Goal: Task Accomplishment & Management: Manage account settings

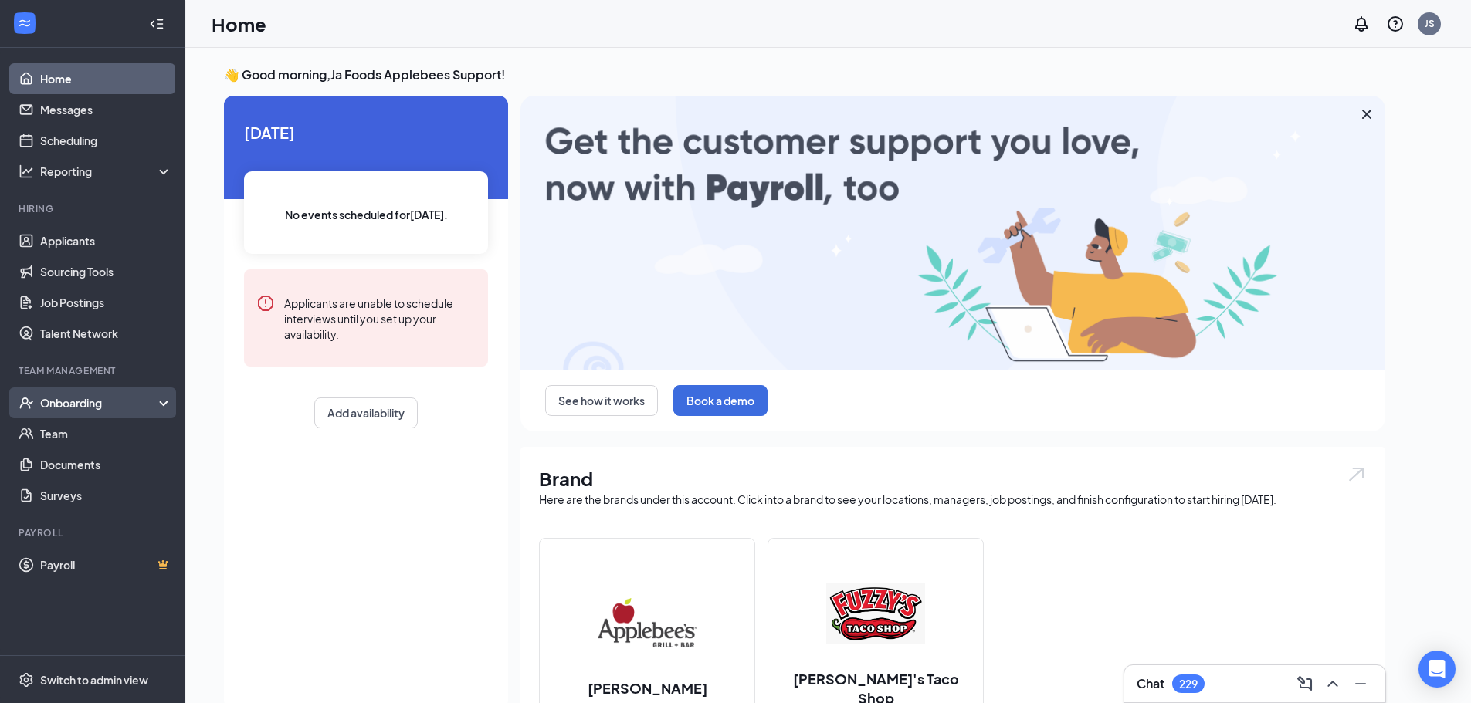
click at [77, 408] on div "Onboarding" at bounding box center [99, 402] width 119 height 15
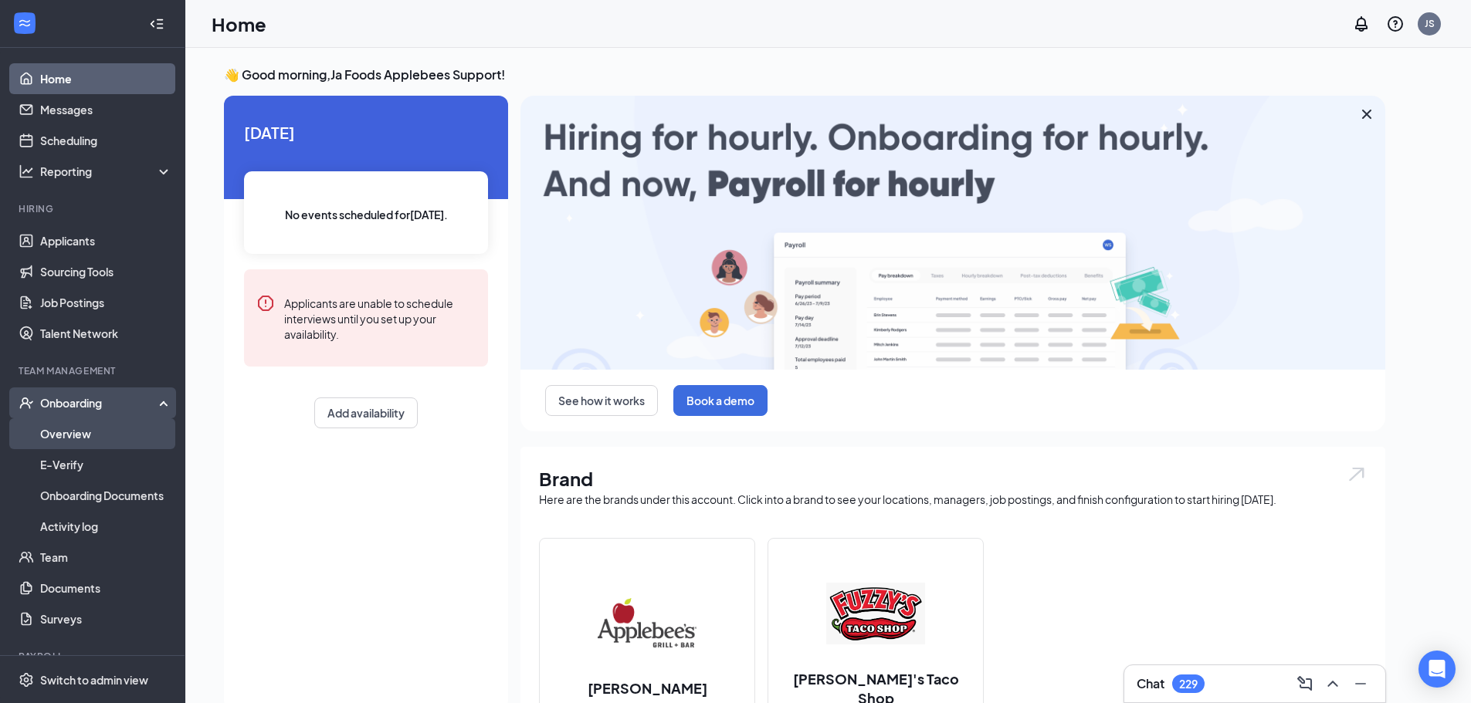
click at [82, 438] on link "Overview" at bounding box center [106, 433] width 132 height 31
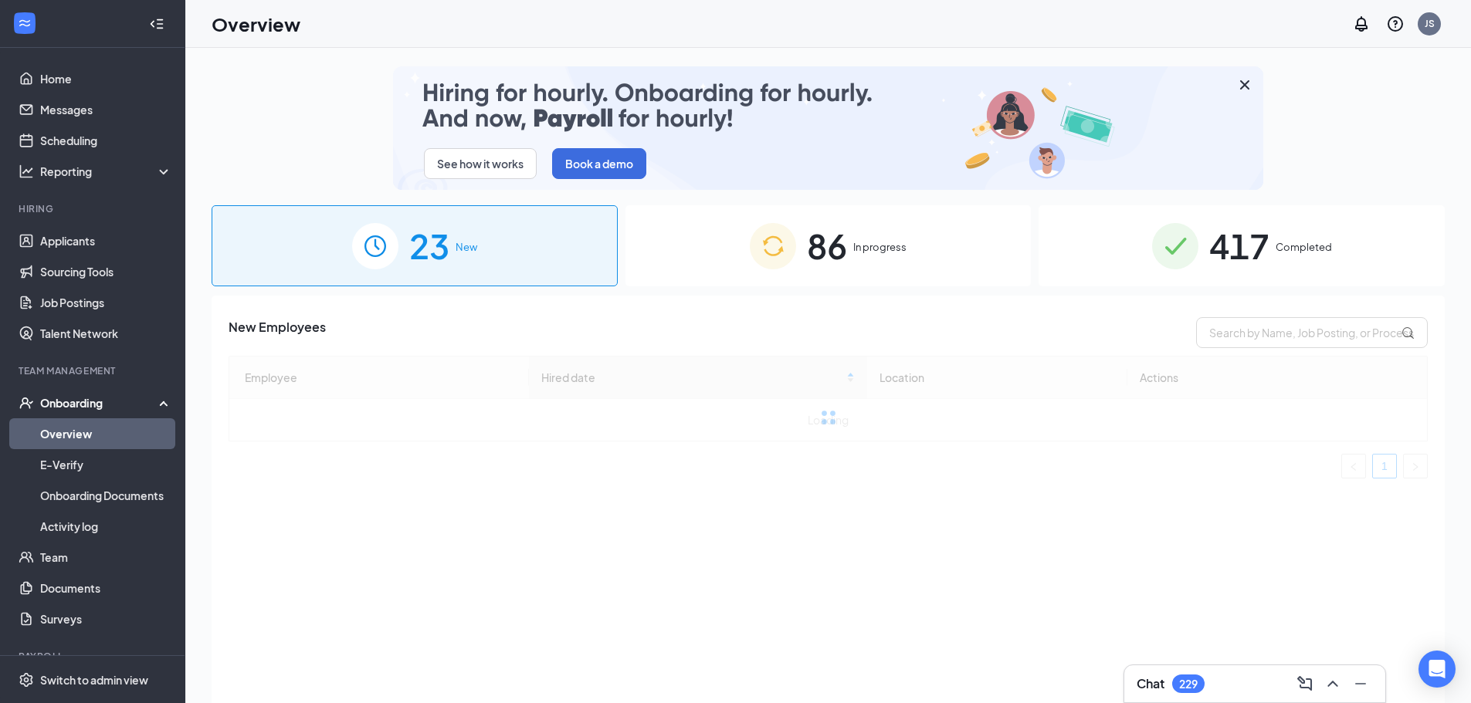
click at [831, 240] on span "86" at bounding box center [827, 245] width 40 height 53
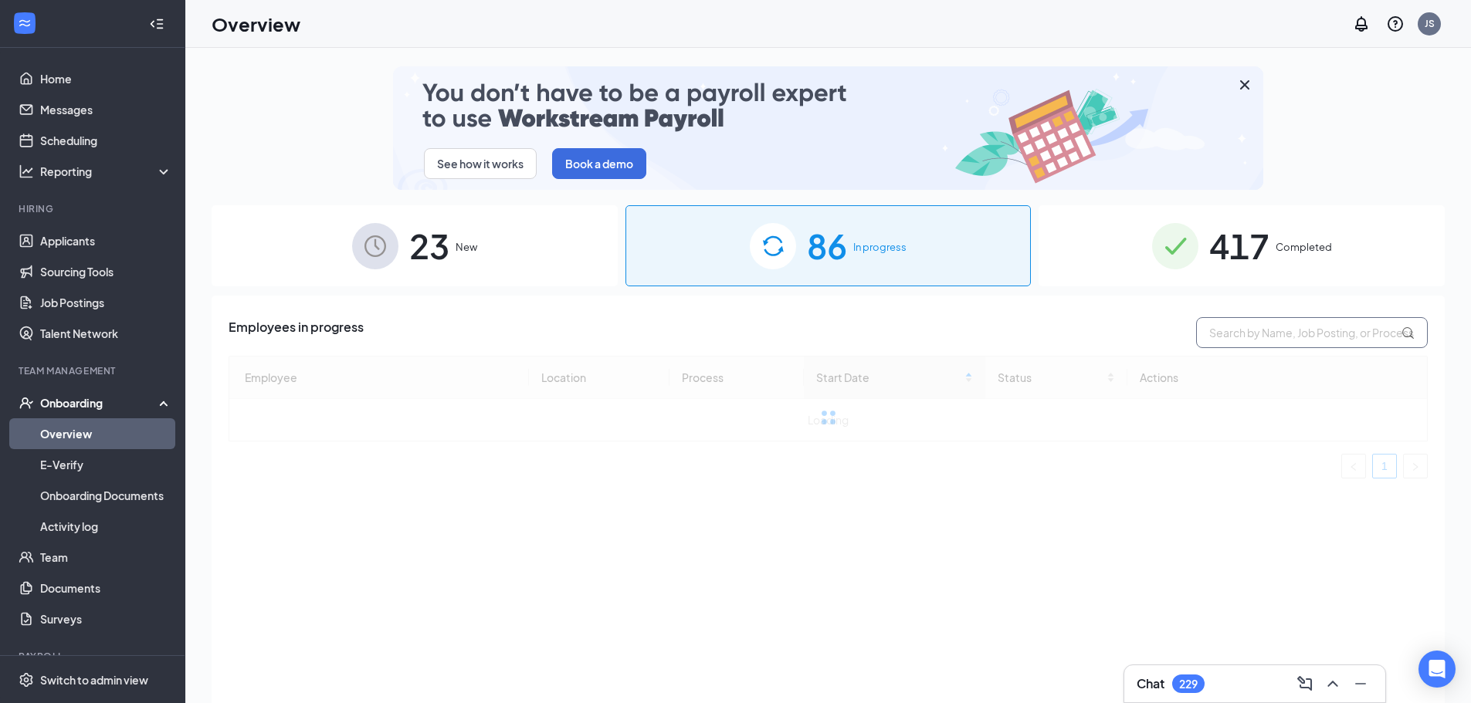
click at [1273, 340] on input "text" at bounding box center [1312, 332] width 232 height 31
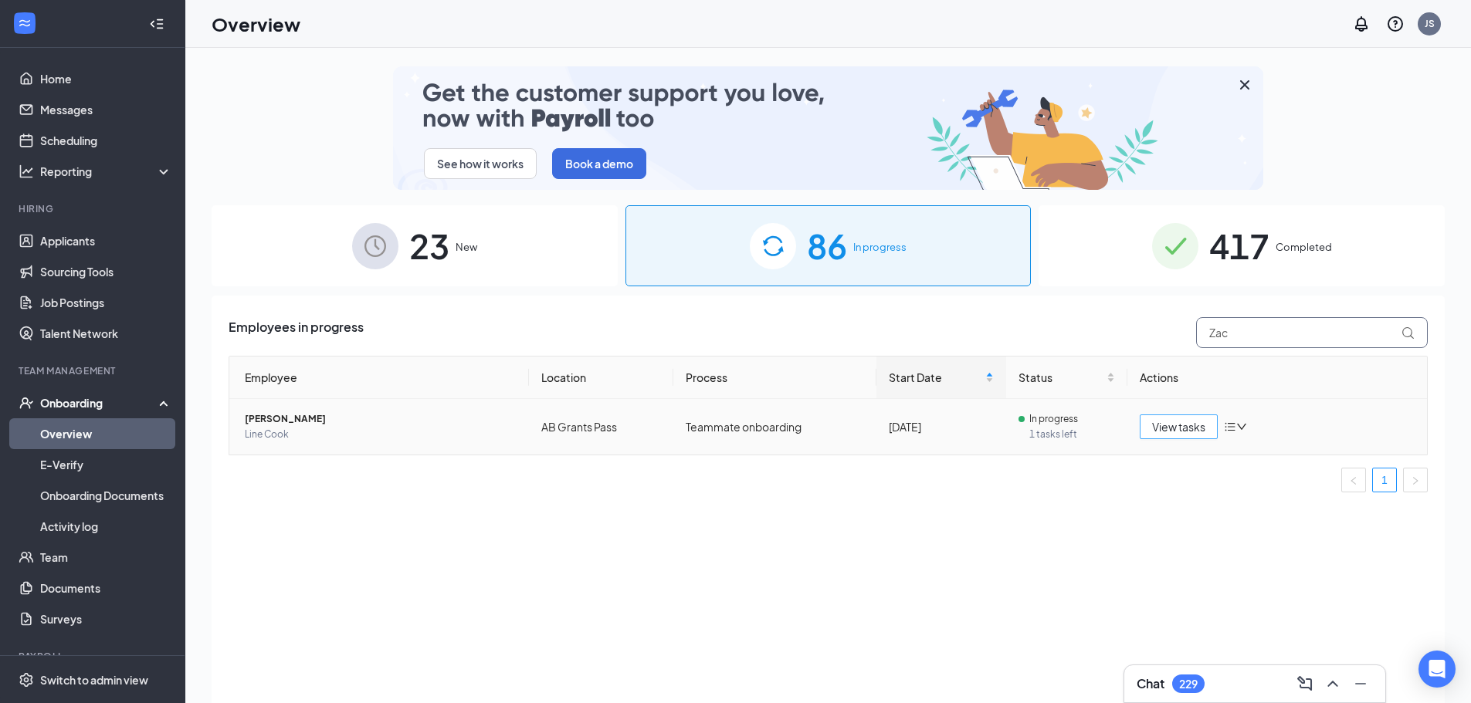
type input "Zac"
click at [1176, 427] on span "View tasks" at bounding box center [1178, 426] width 53 height 17
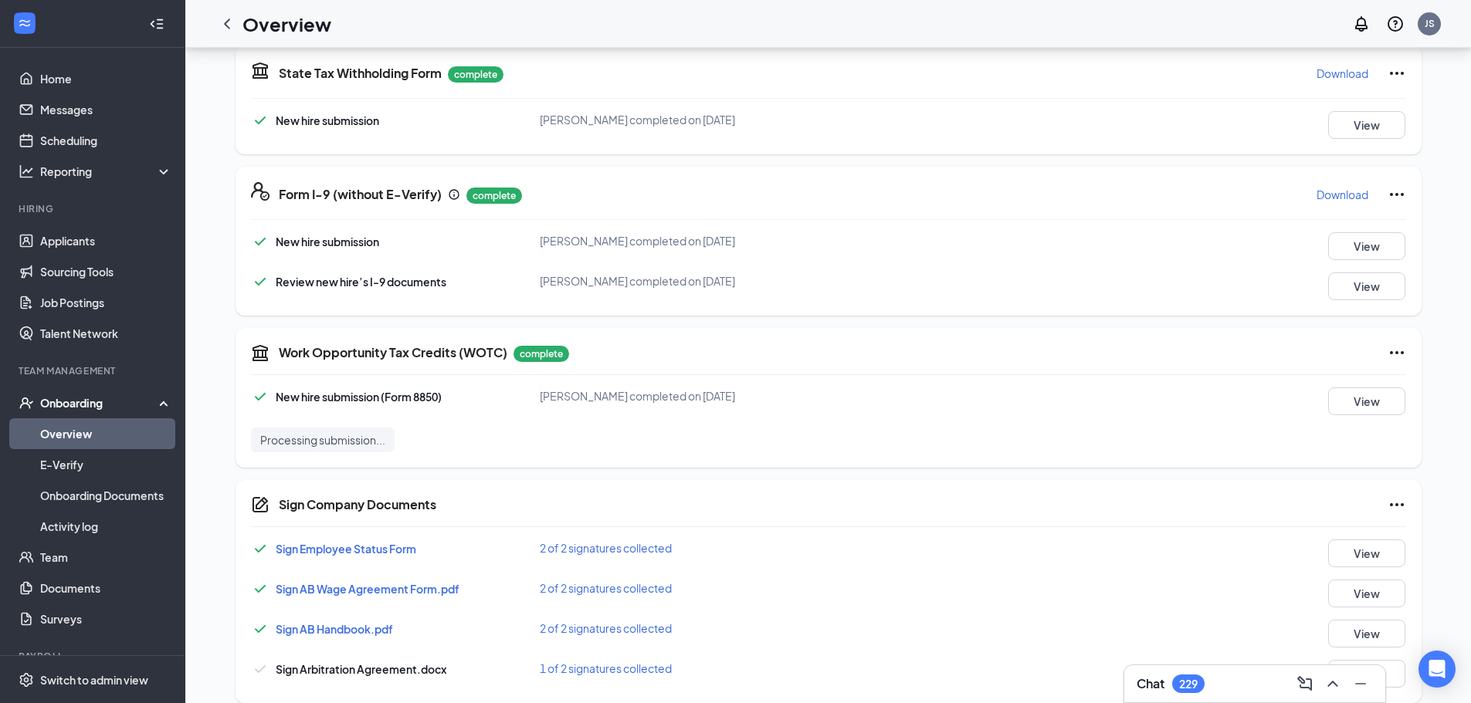
scroll to position [497, 0]
